Goal: Task Accomplishment & Management: Use online tool/utility

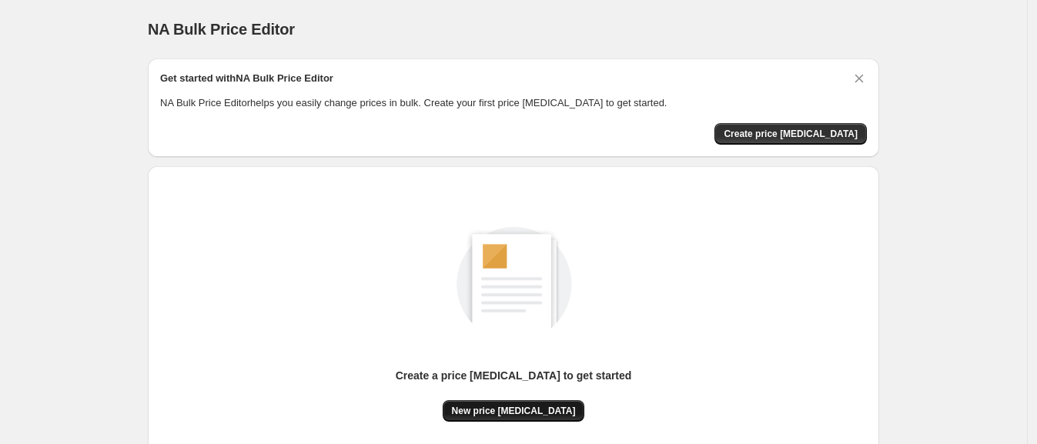
click at [526, 403] on button "New price change job" at bounding box center [514, 411] width 142 height 22
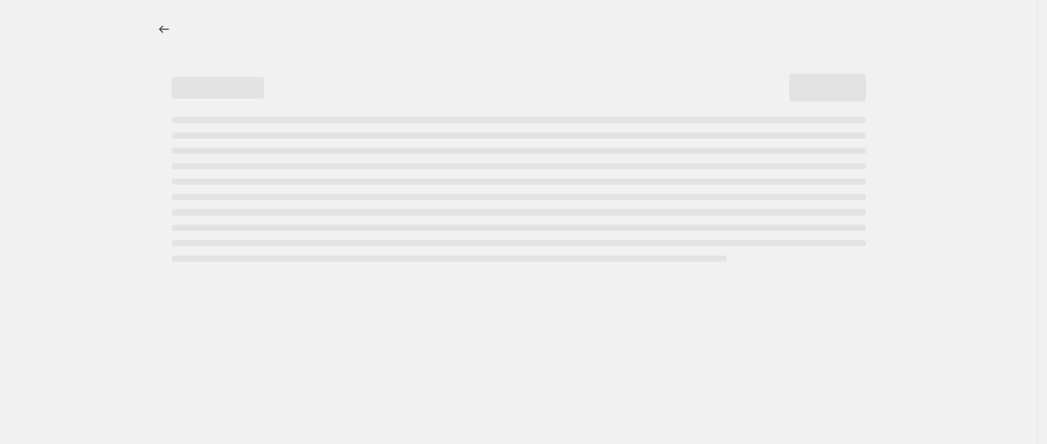
select select "percentage"
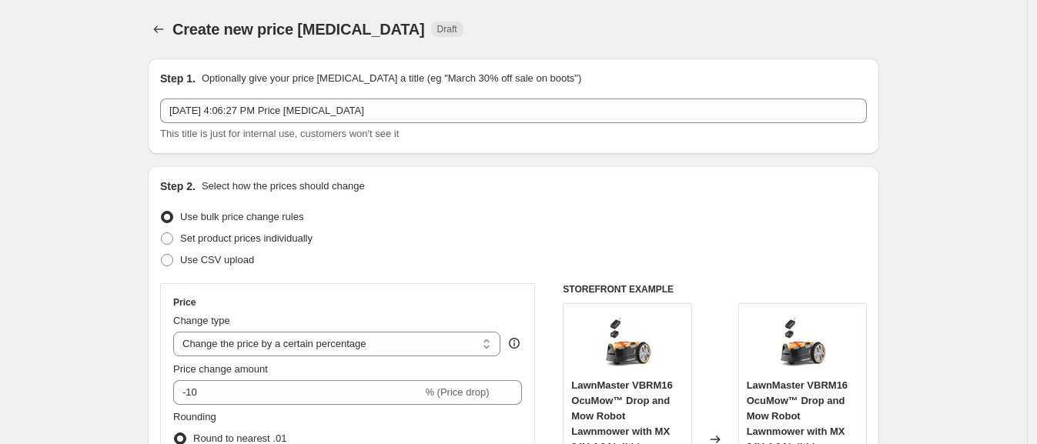
scroll to position [192, 0]
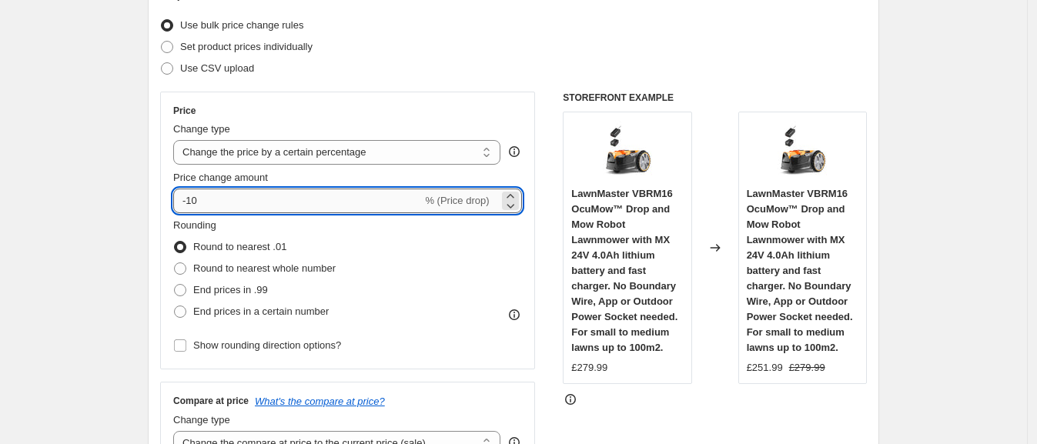
drag, startPoint x: 195, startPoint y: 195, endPoint x: 236, endPoint y: 195, distance: 41.6
click at [236, 195] on input "-10" at bounding box center [297, 201] width 249 height 25
type input "-1"
type input "-40"
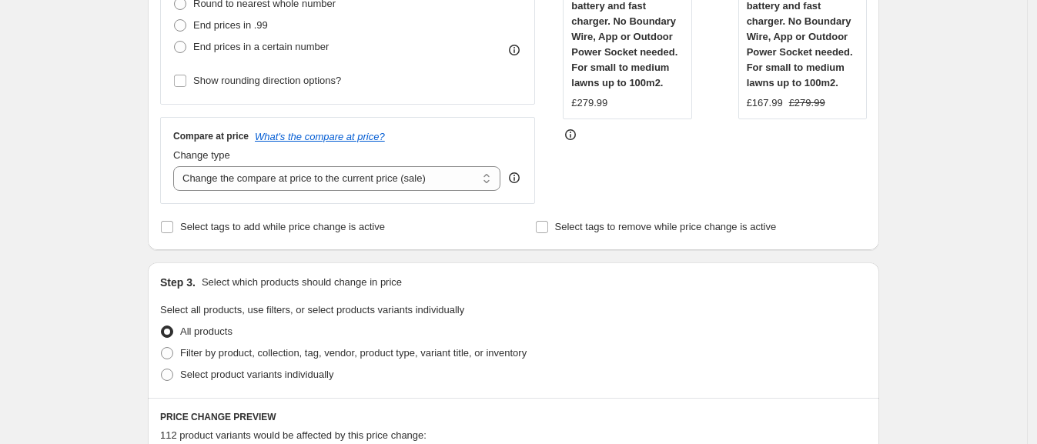
scroll to position [437, 0]
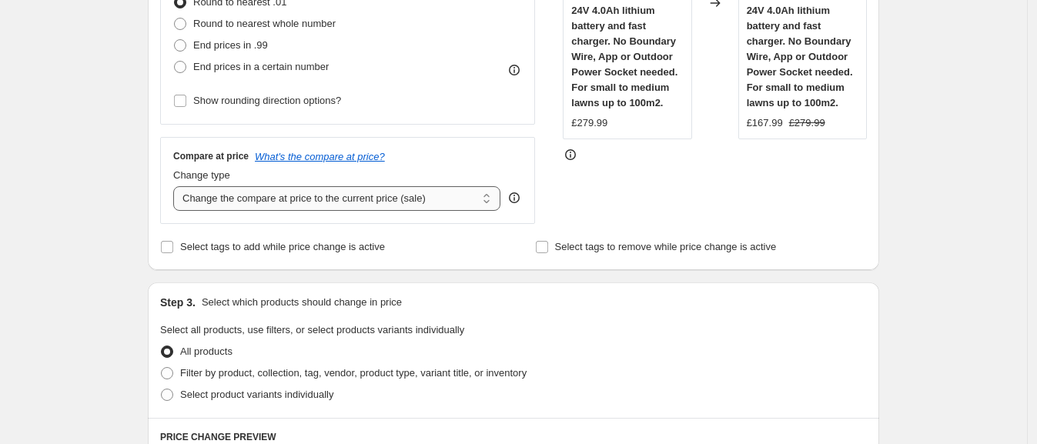
click at [351, 199] on select "Change the compare at price to the current price (sale) Change the compare at p…" at bounding box center [336, 198] width 327 height 25
select select "remove"
click at [178, 186] on select "Change the compare at price to the current price (sale) Change the compare at p…" at bounding box center [336, 198] width 327 height 25
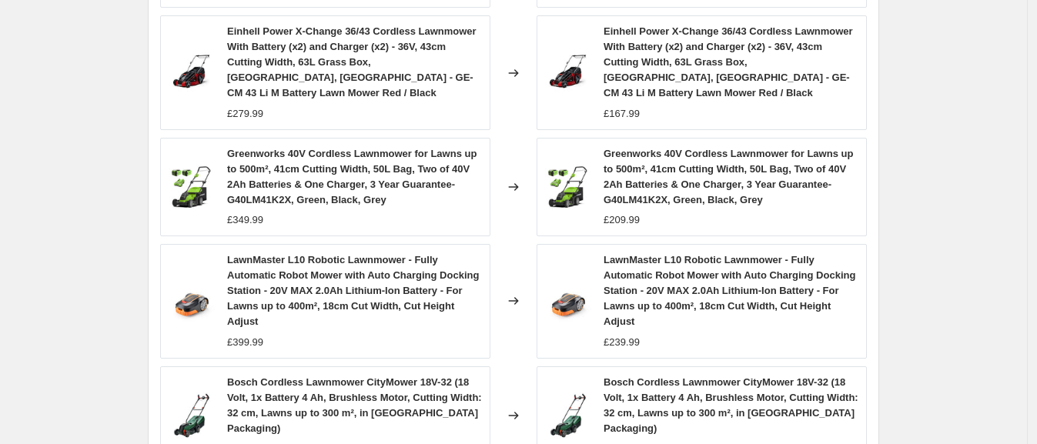
scroll to position [1303, 0]
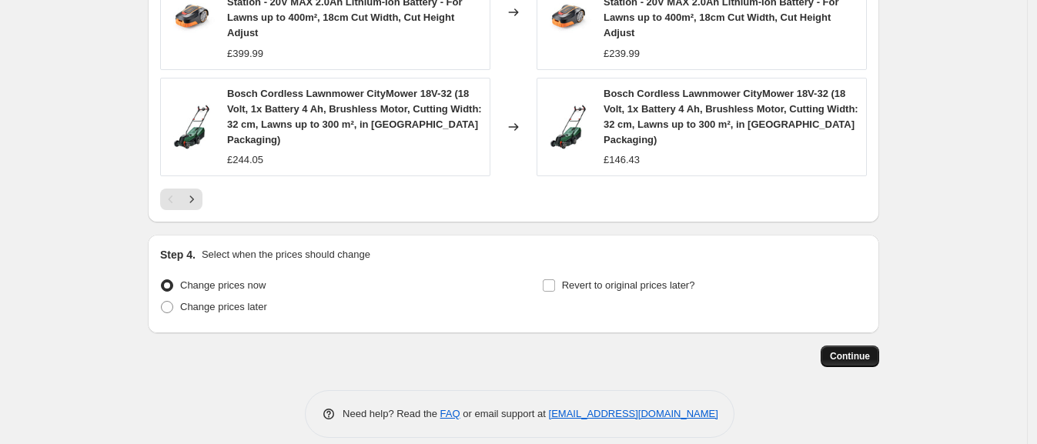
click at [867, 350] on span "Continue" at bounding box center [850, 356] width 40 height 12
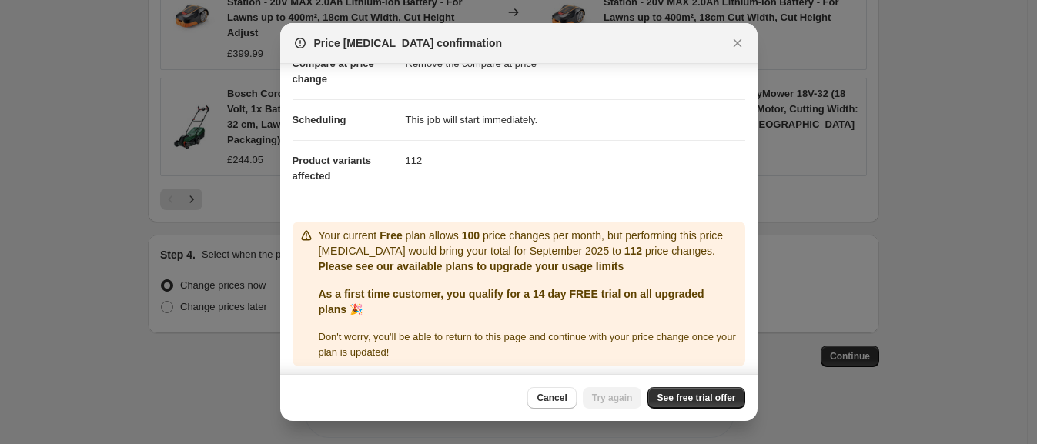
scroll to position [92, 0]
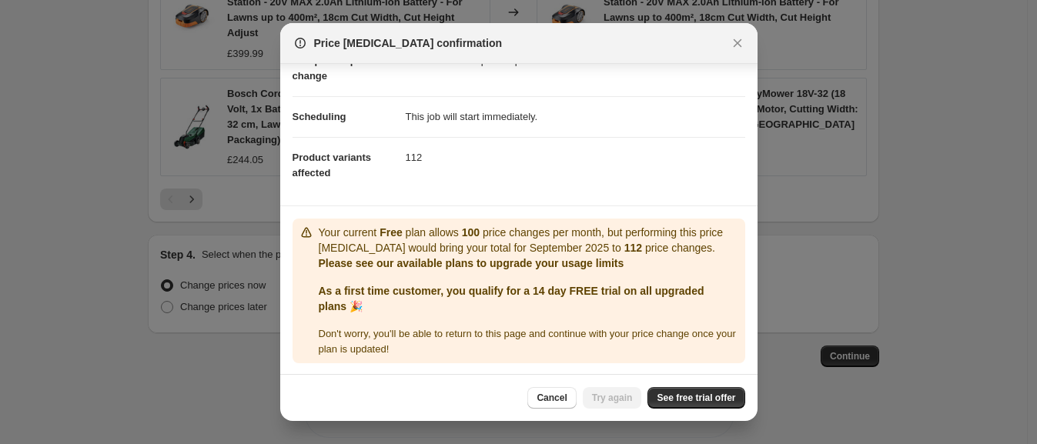
click at [687, 382] on div "Cancel Try again See free trial offer" at bounding box center [518, 397] width 477 height 47
click at [690, 392] on span "See free trial offer" at bounding box center [696, 398] width 79 height 12
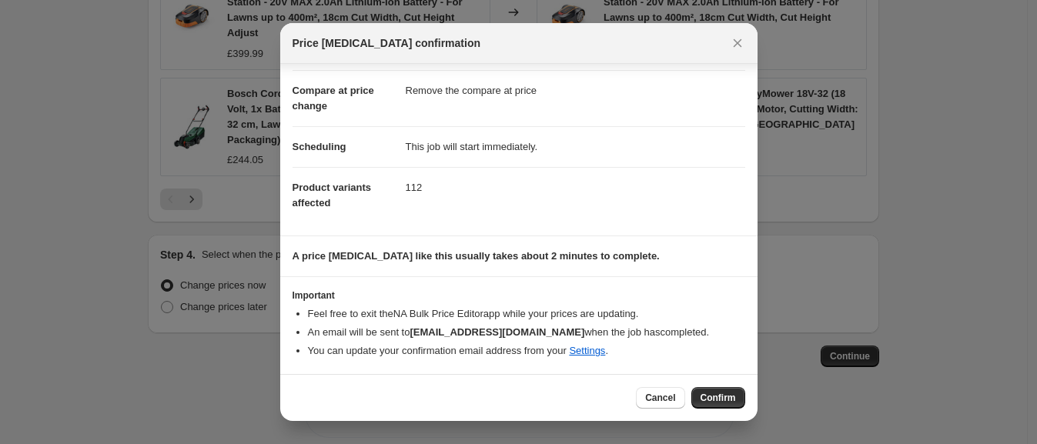
scroll to position [61, 0]
click at [732, 396] on span "Confirm" at bounding box center [718, 398] width 35 height 12
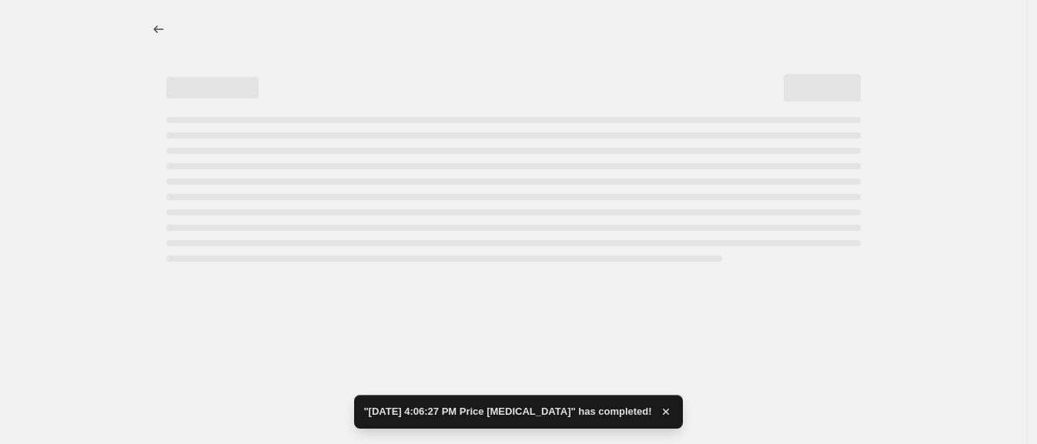
select select "percentage"
select select "remove"
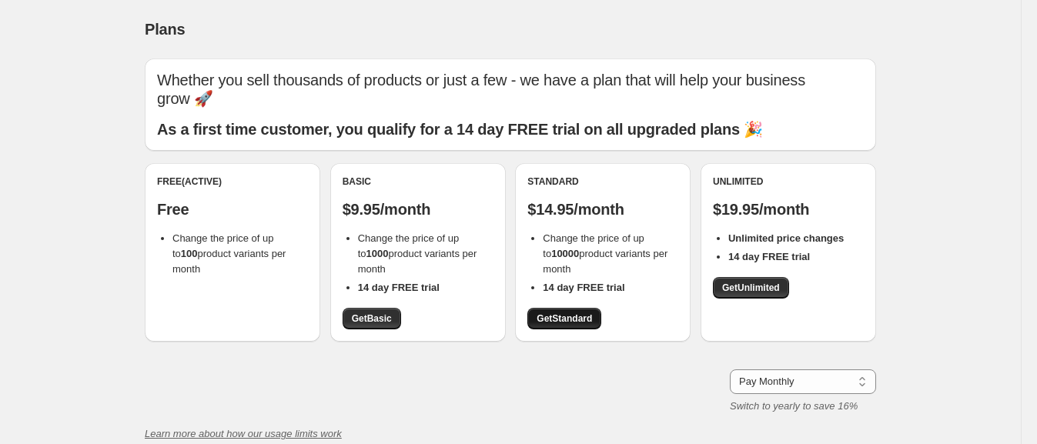
click at [559, 320] on span "Get Standard" at bounding box center [564, 319] width 55 height 12
